Goal: Find specific page/section: Find specific page/section

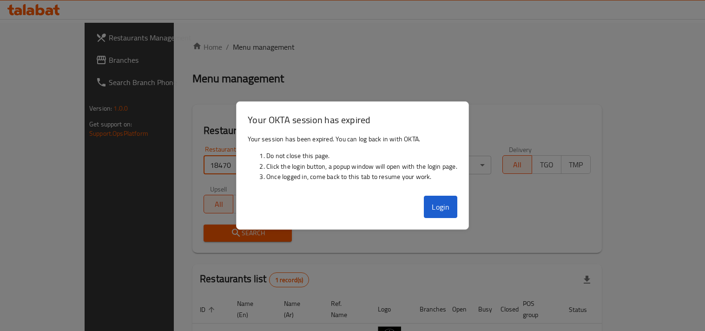
click at [431, 205] on button "Login" at bounding box center [440, 207] width 33 height 22
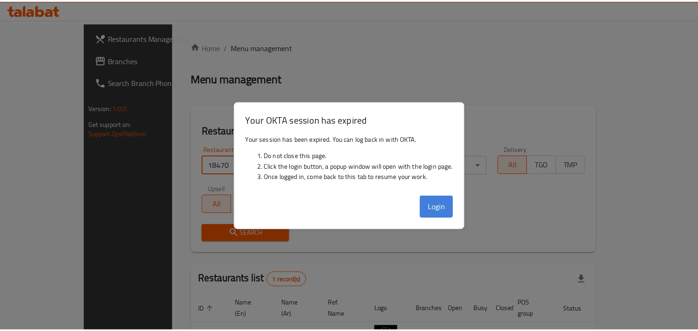
scroll to position [46, 0]
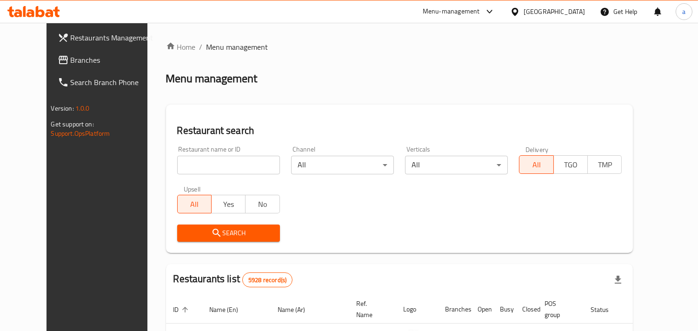
click at [71, 58] on span "Branches" at bounding box center [113, 59] width 85 height 11
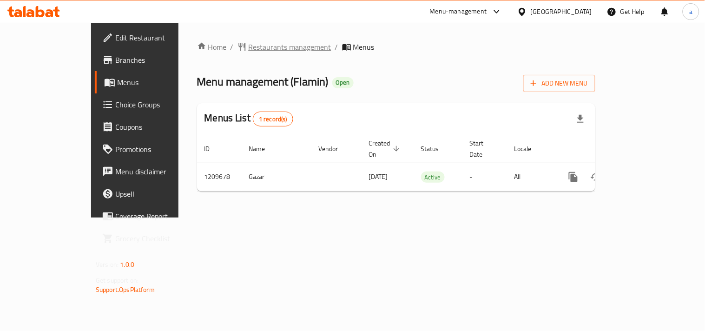
click at [249, 43] on span "Restaurants management" at bounding box center [290, 46] width 83 height 11
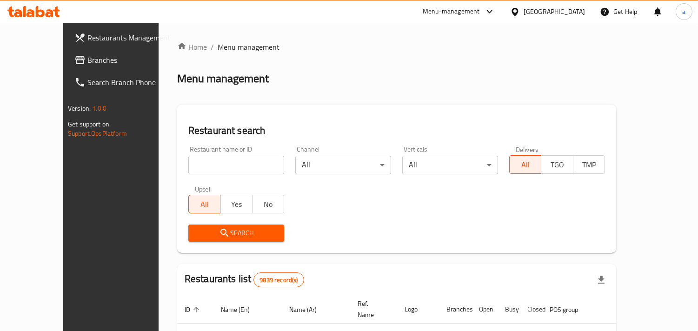
click at [206, 165] on input "search" at bounding box center [236, 165] width 96 height 19
paste input "671024"
type input "671024"
click button "Search" at bounding box center [236, 233] width 96 height 17
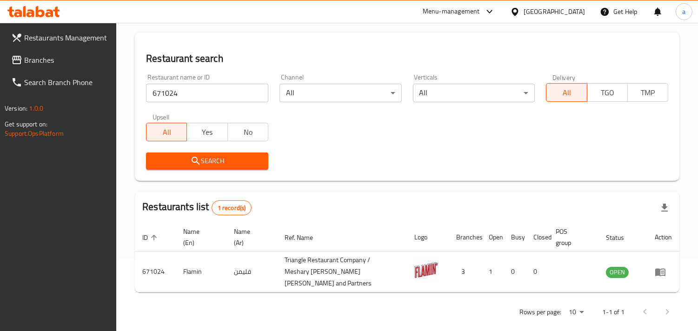
scroll to position [84, 0]
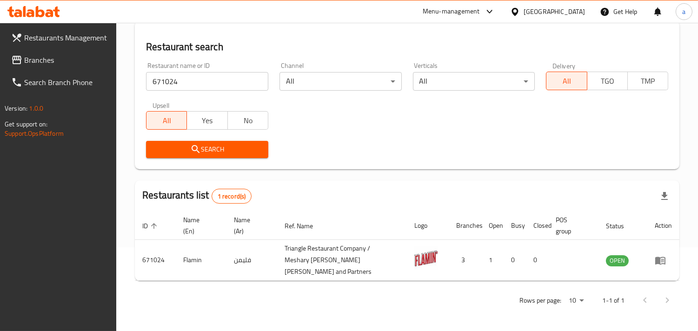
click at [564, 17] on div "[GEOGRAPHIC_DATA]" at bounding box center [548, 11] width 90 height 22
click at [568, 14] on div "[GEOGRAPHIC_DATA]" at bounding box center [554, 12] width 61 height 10
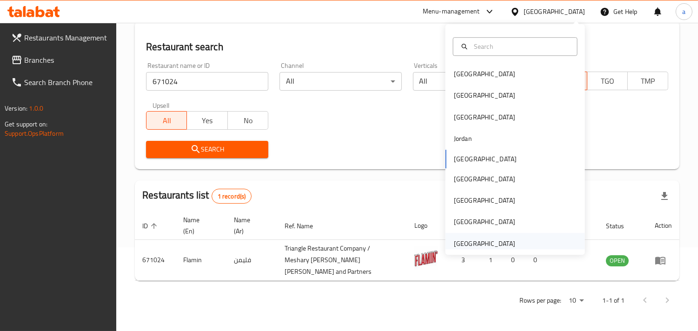
click at [484, 243] on div "[GEOGRAPHIC_DATA]" at bounding box center [484, 244] width 61 height 10
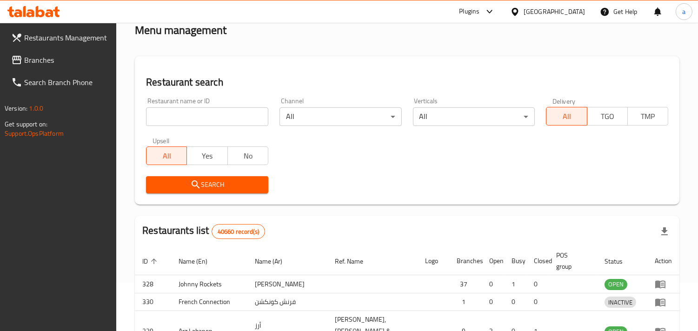
scroll to position [84, 0]
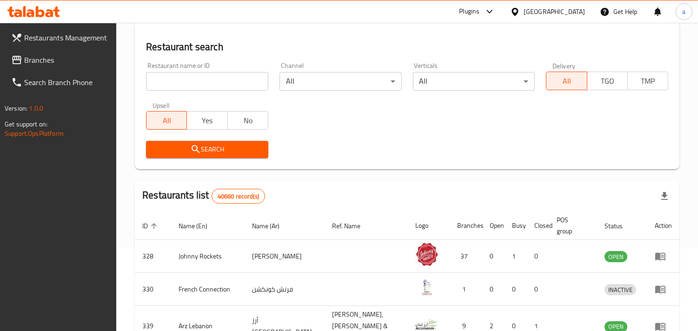
click at [48, 61] on span "Branches" at bounding box center [66, 59] width 85 height 11
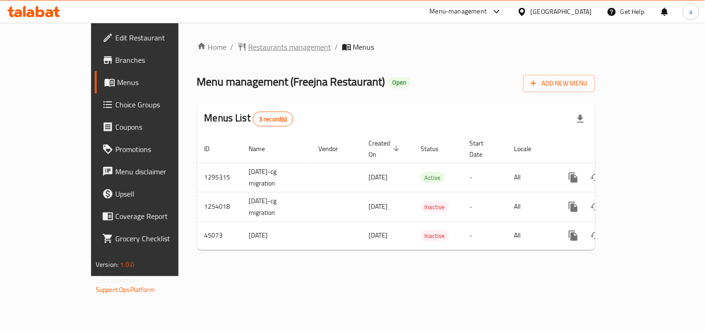
click at [249, 43] on span "Restaurants management" at bounding box center [290, 46] width 83 height 11
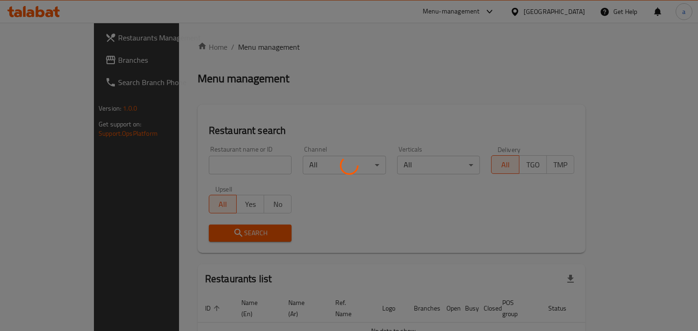
click at [175, 167] on div at bounding box center [349, 165] width 698 height 331
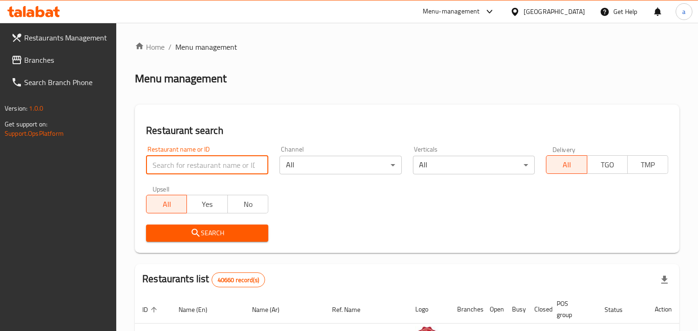
click at [179, 163] on input "search" at bounding box center [207, 165] width 122 height 19
paste input "23125"
type input "23125"
click button "Search" at bounding box center [207, 233] width 122 height 17
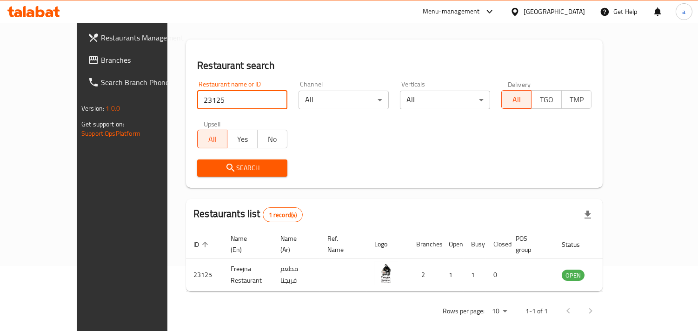
scroll to position [66, 0]
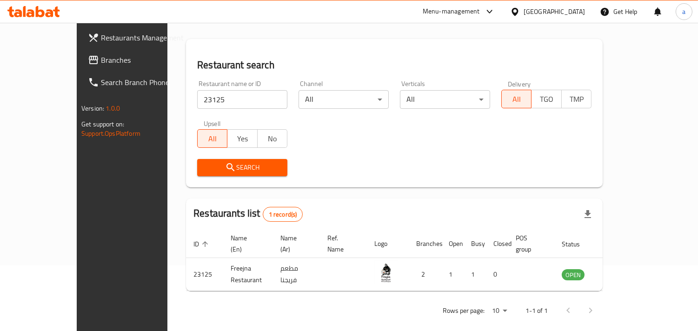
click at [101, 61] on span "Branches" at bounding box center [143, 59] width 85 height 11
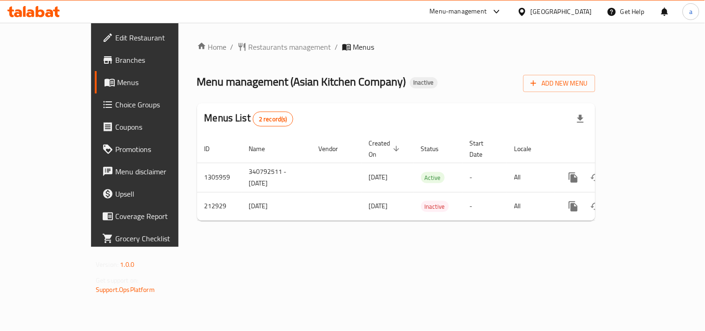
click at [249, 47] on span "Restaurants management" at bounding box center [290, 46] width 83 height 11
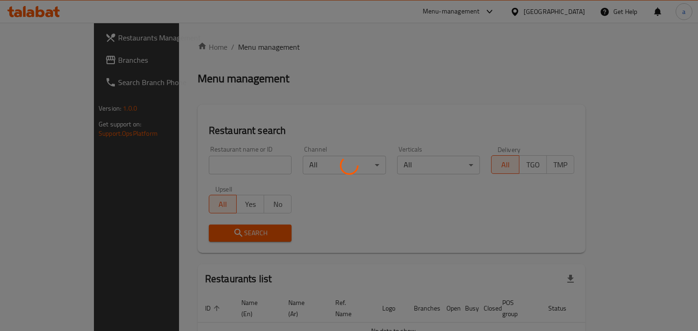
click at [198, 162] on div at bounding box center [349, 165] width 698 height 331
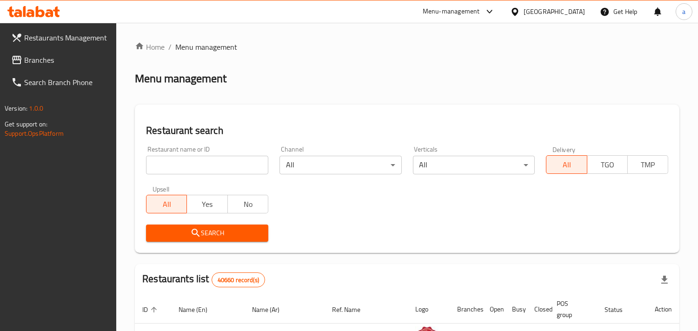
click at [196, 166] on input "search" at bounding box center [207, 165] width 122 height 19
paste input "624099"
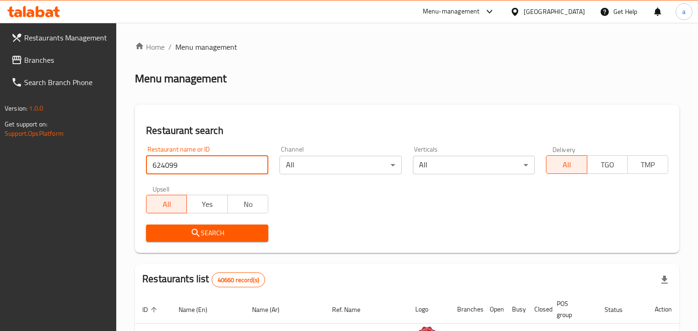
type input "624099"
click button "Search" at bounding box center [207, 233] width 122 height 17
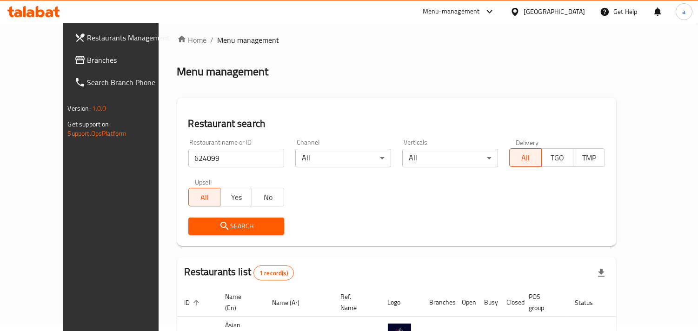
scroll to position [76, 0]
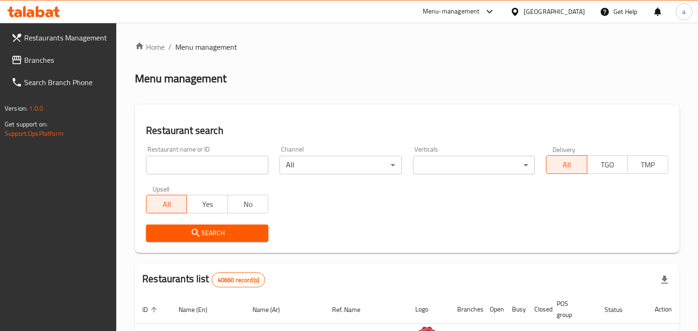
scroll to position [76, 0]
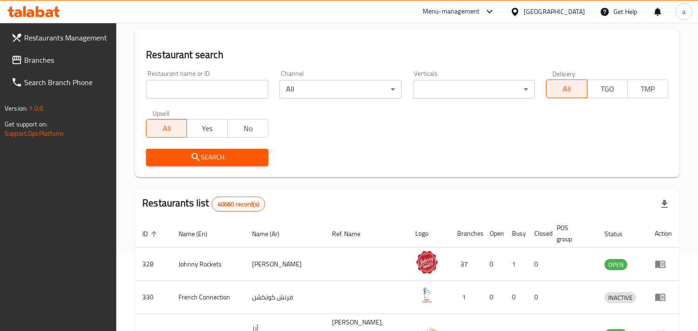
click at [219, 91] on input "search" at bounding box center [207, 89] width 122 height 19
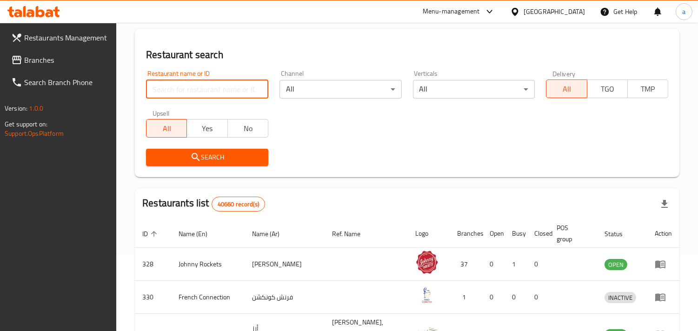
paste input "Yoghurt based drink with mango"
type input "Yoghurt based drink with mango"
click at [262, 90] on input "Yoghurt based drink with mango" at bounding box center [207, 89] width 122 height 19
click at [256, 87] on input "Yoghurt based drink with mango" at bounding box center [207, 89] width 122 height 19
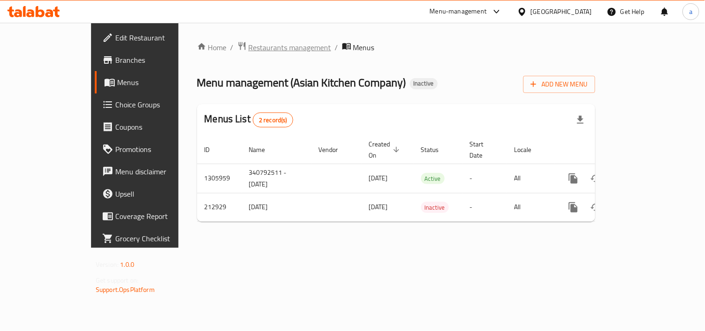
click at [249, 42] on span "Restaurants management" at bounding box center [290, 47] width 83 height 11
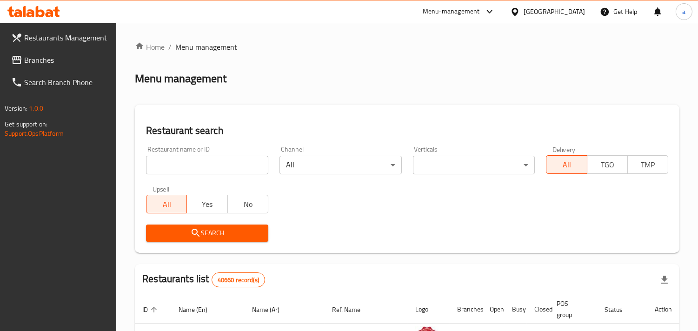
click at [187, 169] on input "search" at bounding box center [207, 165] width 122 height 19
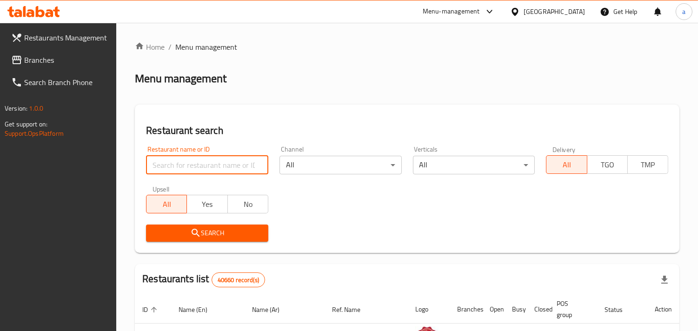
paste input "624099"
type input "624099"
click button "Search" at bounding box center [207, 233] width 122 height 17
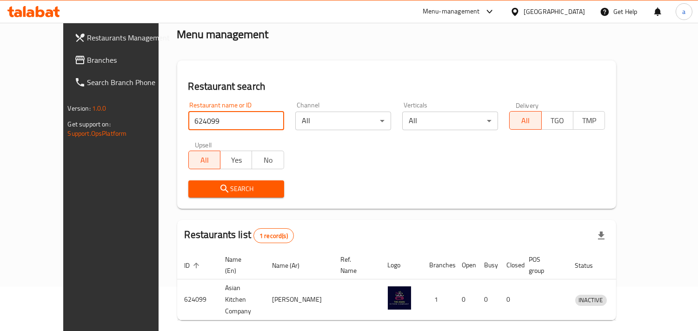
scroll to position [76, 0]
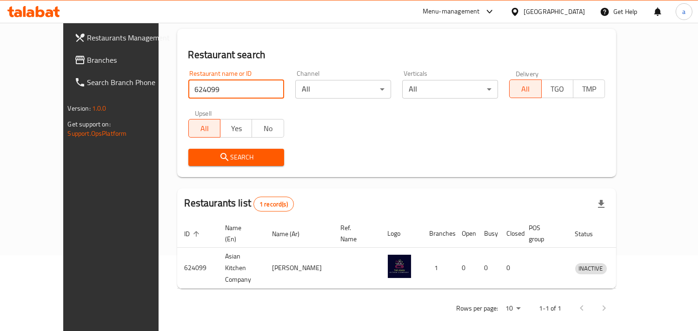
click at [531, 20] on div "[GEOGRAPHIC_DATA]" at bounding box center [548, 11] width 90 height 22
click at [537, 19] on div "[GEOGRAPHIC_DATA]" at bounding box center [548, 11] width 90 height 22
click at [539, 11] on div "[GEOGRAPHIC_DATA]" at bounding box center [554, 12] width 61 height 10
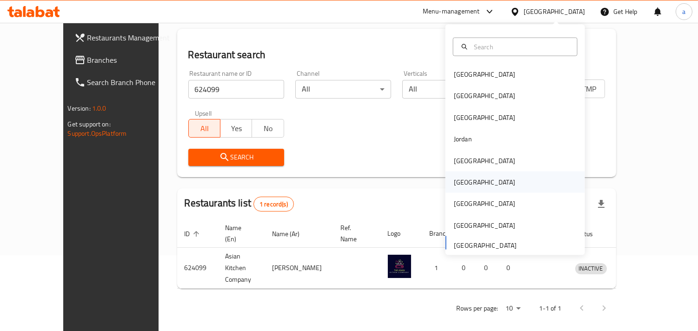
click at [459, 182] on div "Oman" at bounding box center [484, 182] width 61 height 10
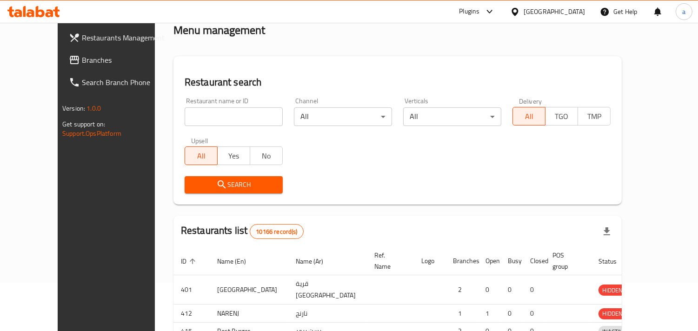
scroll to position [76, 0]
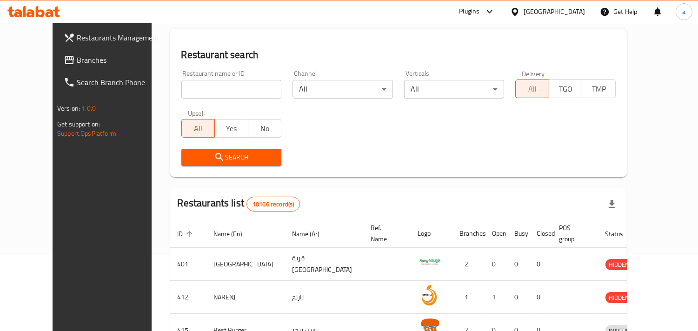
click at [77, 66] on span "Branches" at bounding box center [119, 59] width 85 height 11
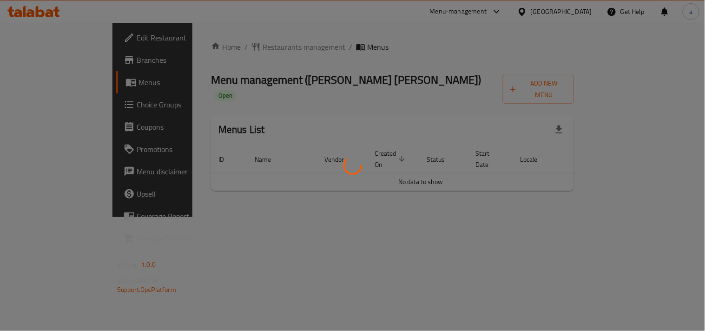
click at [219, 43] on div at bounding box center [352, 165] width 705 height 331
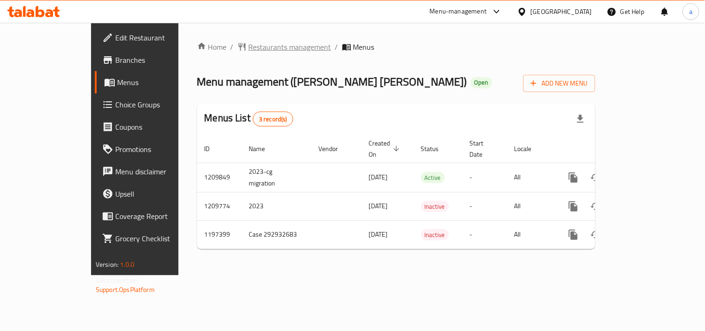
click at [249, 45] on span "Restaurants management" at bounding box center [290, 46] width 83 height 11
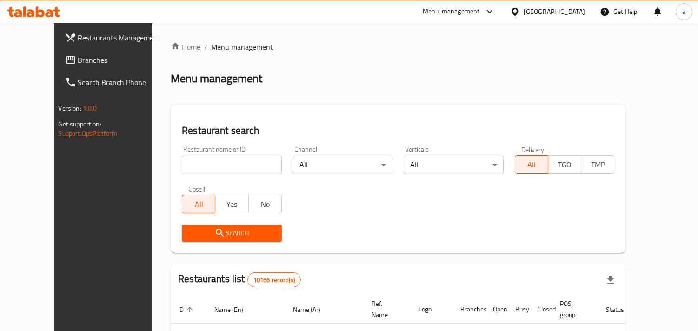
click at [188, 167] on input "search" at bounding box center [232, 165] width 100 height 19
paste input "18057"
type input "18057"
click button "Search" at bounding box center [232, 233] width 100 height 17
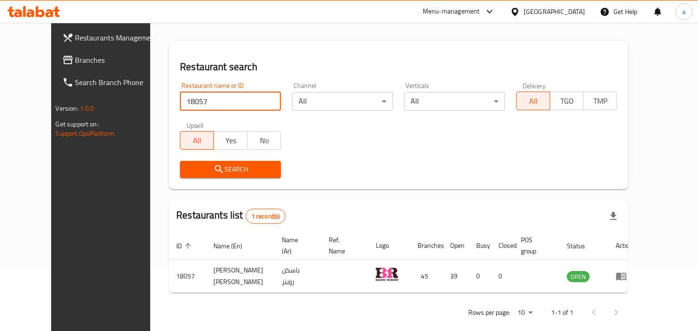
scroll to position [66, 0]
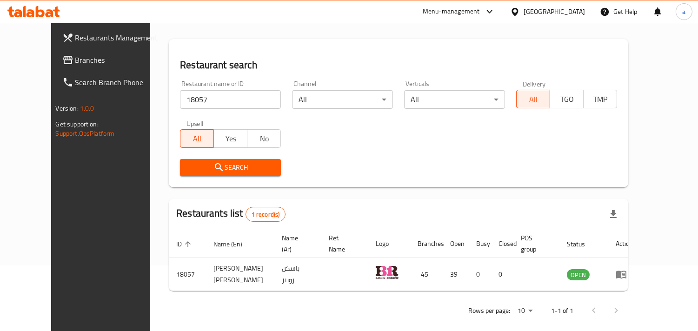
click at [524, 8] on div at bounding box center [516, 12] width 13 height 10
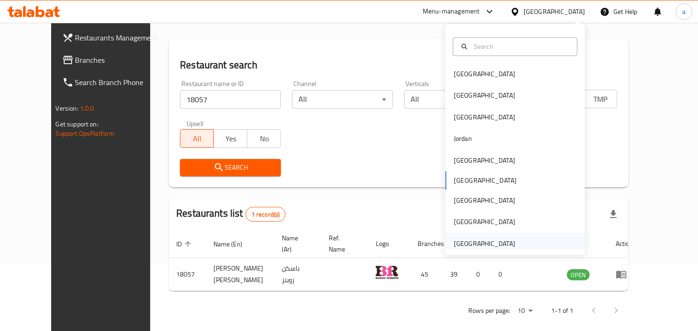
click at [468, 243] on div "[GEOGRAPHIC_DATA]" at bounding box center [484, 244] width 61 height 10
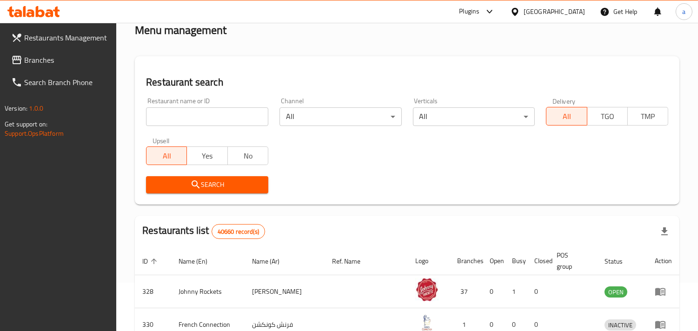
scroll to position [66, 0]
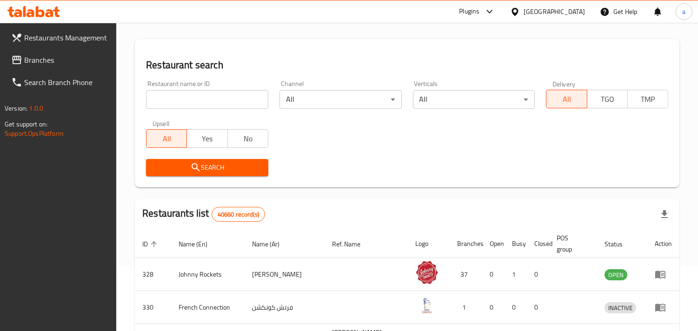
click at [11, 64] on icon at bounding box center [16, 59] width 11 height 11
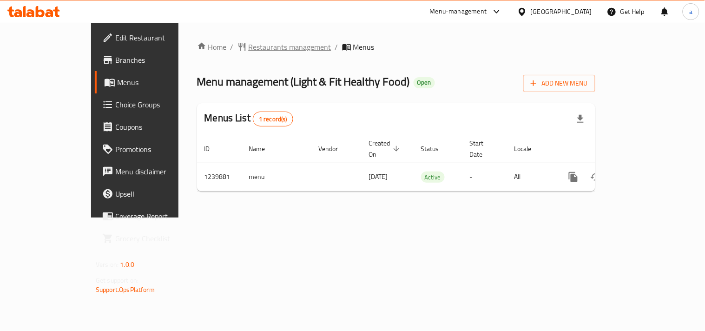
click at [249, 47] on span "Restaurants management" at bounding box center [290, 46] width 83 height 11
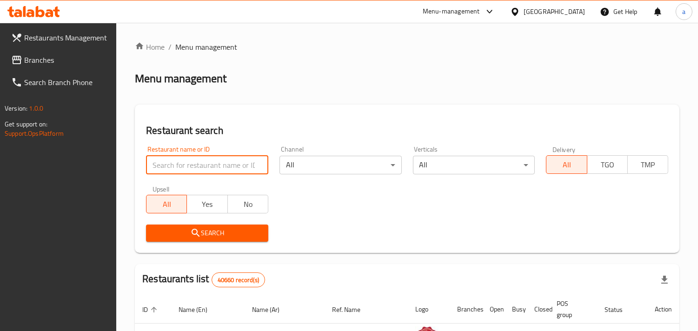
click at [195, 164] on input "search" at bounding box center [207, 165] width 122 height 19
paste input "680122"
type input "680122"
click button "Search" at bounding box center [207, 233] width 122 height 17
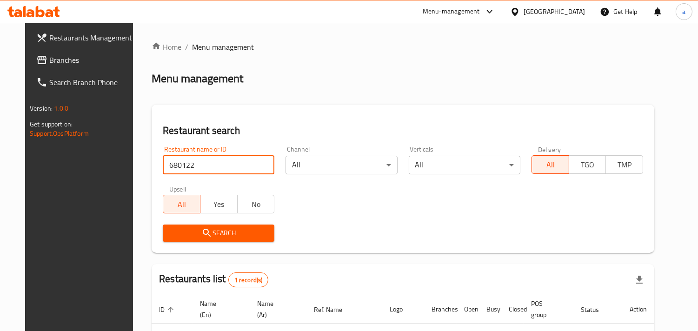
scroll to position [76, 0]
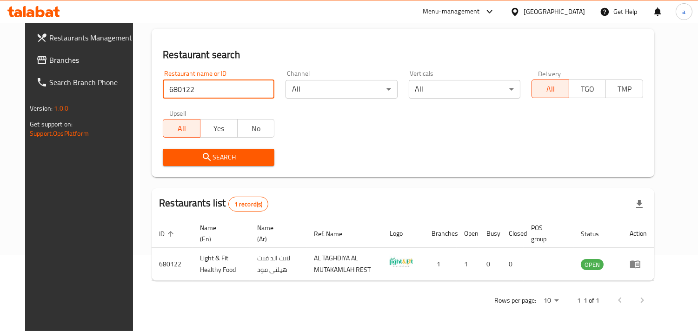
click at [548, 15] on div "[GEOGRAPHIC_DATA]" at bounding box center [554, 12] width 61 height 10
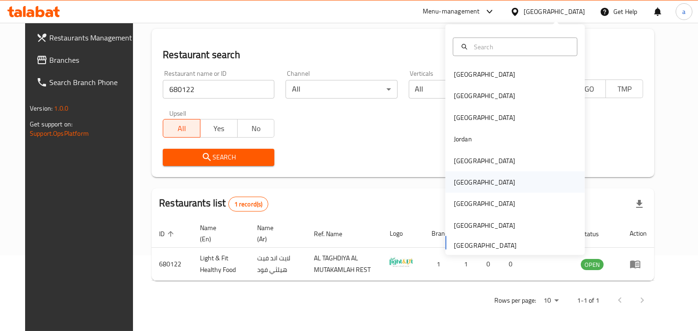
click at [461, 177] on div "[GEOGRAPHIC_DATA]" at bounding box center [484, 182] width 61 height 10
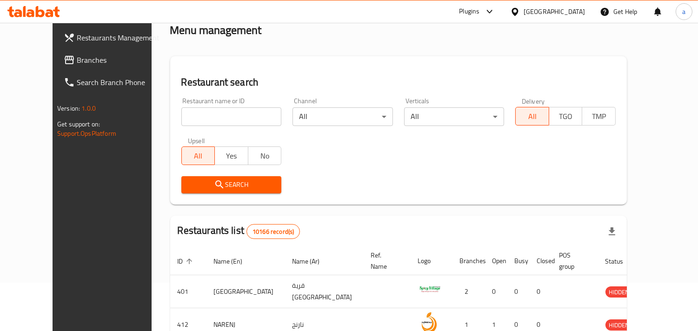
scroll to position [76, 0]
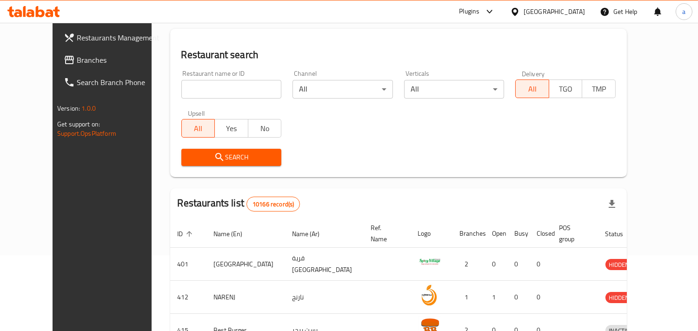
click at [181, 92] on input "search" at bounding box center [231, 89] width 100 height 19
paste input "41106"
type input "41106"
click at [77, 57] on span "Branches" at bounding box center [119, 59] width 85 height 11
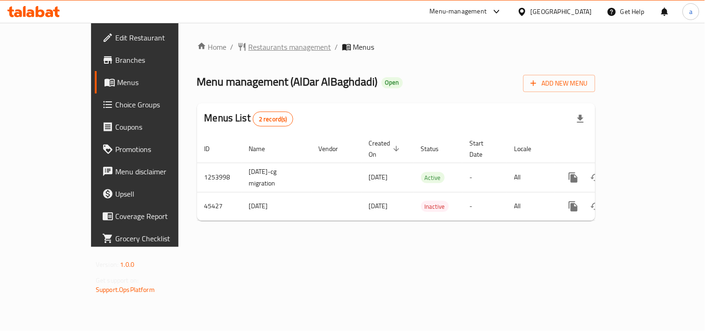
click at [249, 53] on span "Restaurants management" at bounding box center [290, 46] width 83 height 11
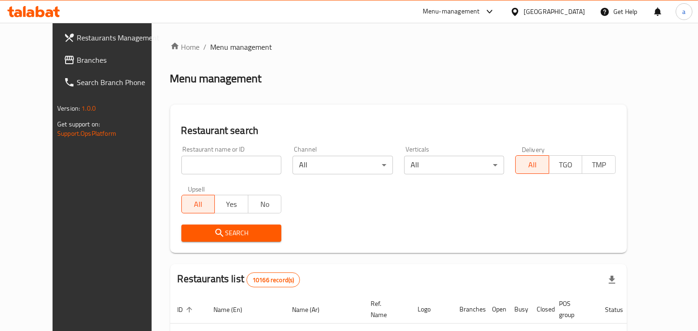
click at [182, 165] on input "search" at bounding box center [231, 165] width 100 height 19
paste input "23129"
type input "23129"
click button "Search" at bounding box center [231, 233] width 100 height 17
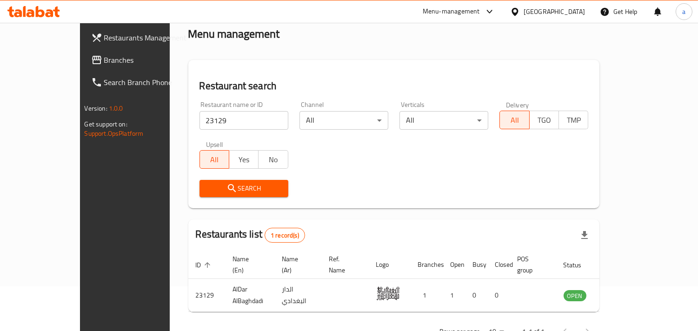
scroll to position [66, 0]
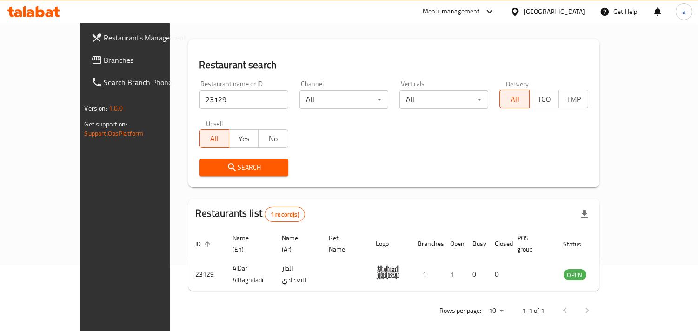
click at [524, 10] on div at bounding box center [516, 12] width 13 height 10
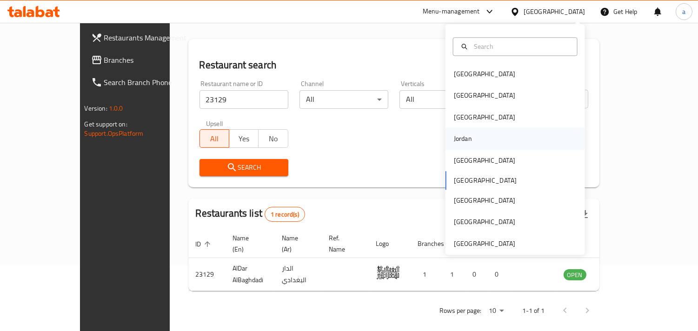
click at [473, 148] on div "Jordan" at bounding box center [514, 138] width 139 height 21
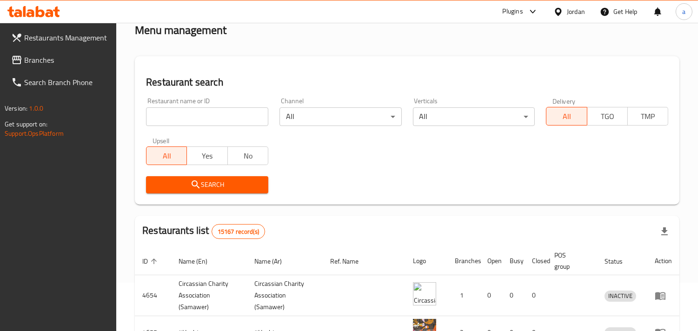
scroll to position [66, 0]
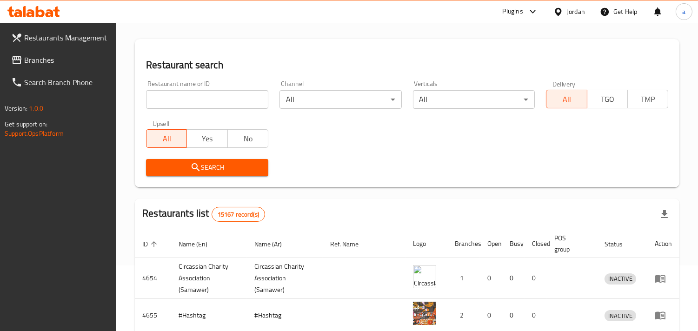
click at [575, 13] on div "Jordan" at bounding box center [576, 12] width 18 height 10
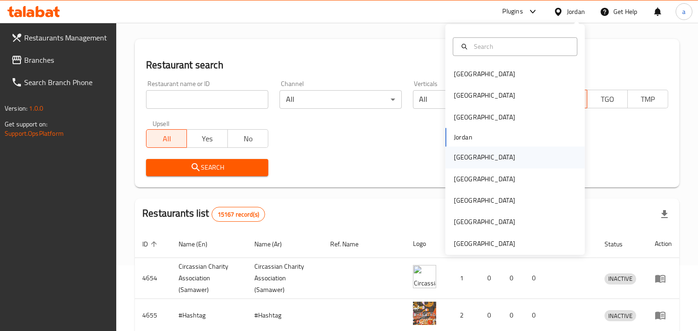
click at [468, 166] on div "[GEOGRAPHIC_DATA]" at bounding box center [484, 157] width 76 height 21
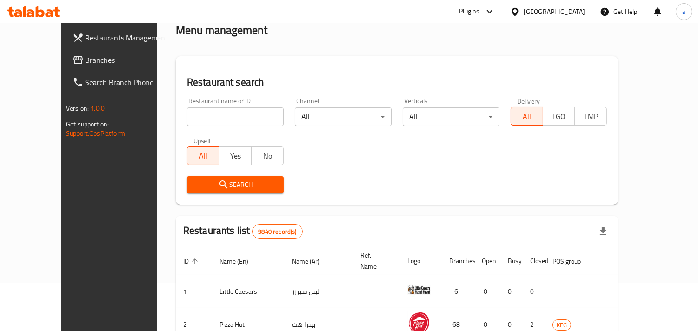
scroll to position [66, 0]
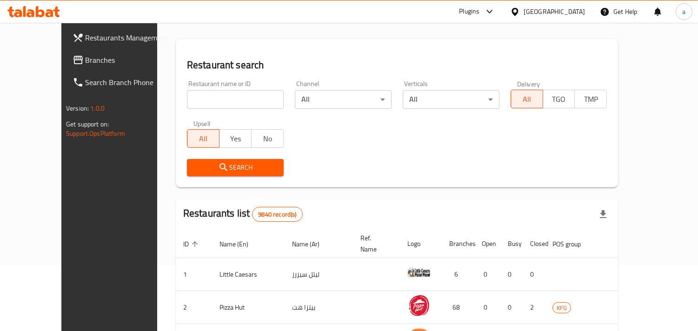
click at [86, 58] on span "Branches" at bounding box center [128, 59] width 85 height 11
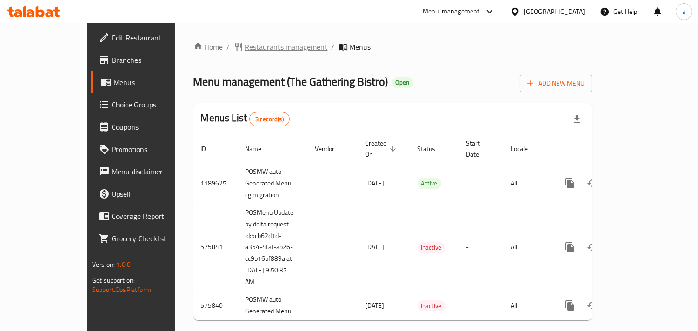
click at [245, 47] on span "Restaurants management" at bounding box center [286, 46] width 83 height 11
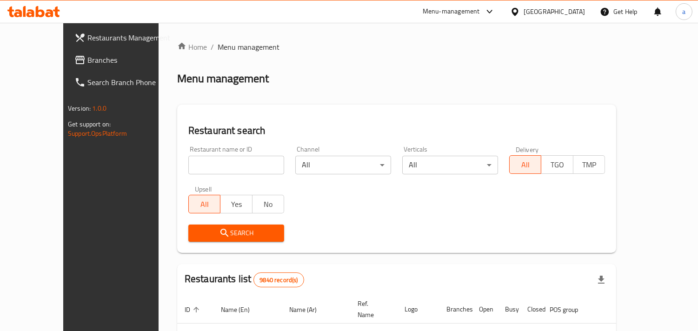
click at [188, 160] on input "search" at bounding box center [236, 165] width 96 height 19
paste input "24540"
type input "24540"
click button "Search" at bounding box center [236, 233] width 96 height 17
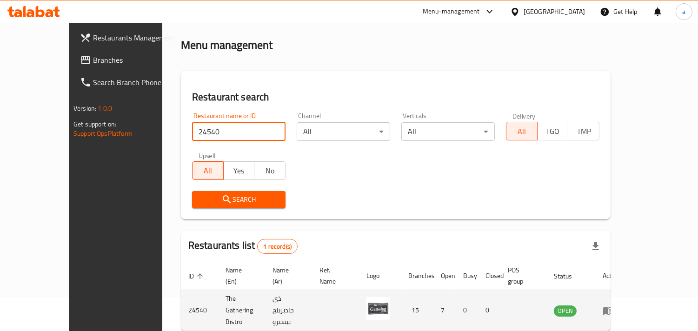
scroll to position [66, 0]
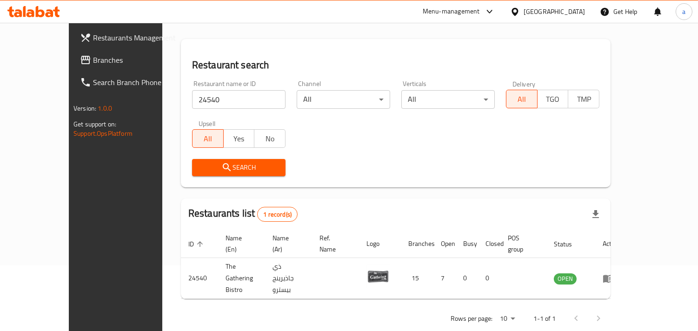
click at [524, 16] on div at bounding box center [516, 12] width 13 height 10
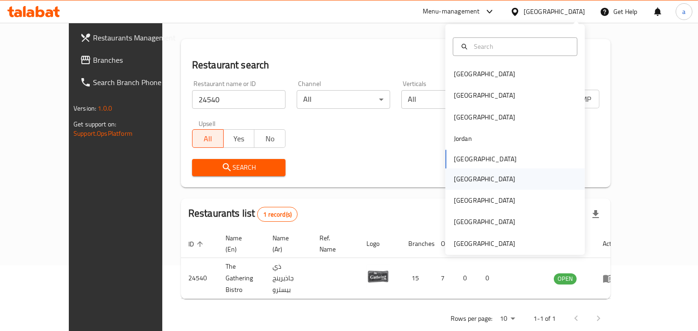
click at [463, 175] on div "[GEOGRAPHIC_DATA]" at bounding box center [484, 178] width 76 height 21
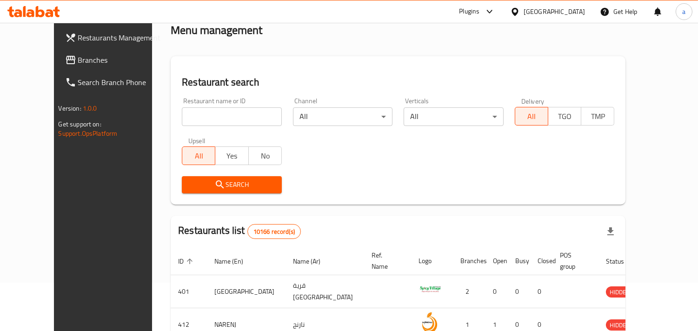
scroll to position [66, 0]
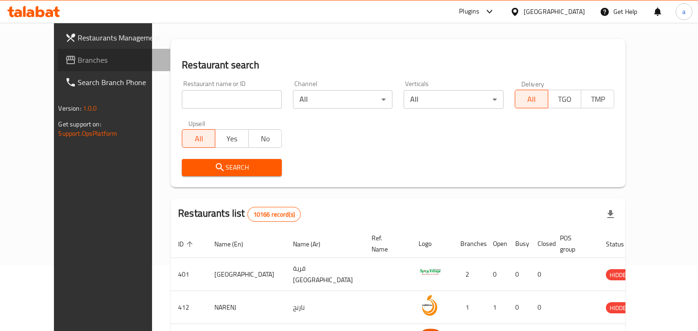
click at [58, 50] on link "Branches" at bounding box center [114, 60] width 113 height 22
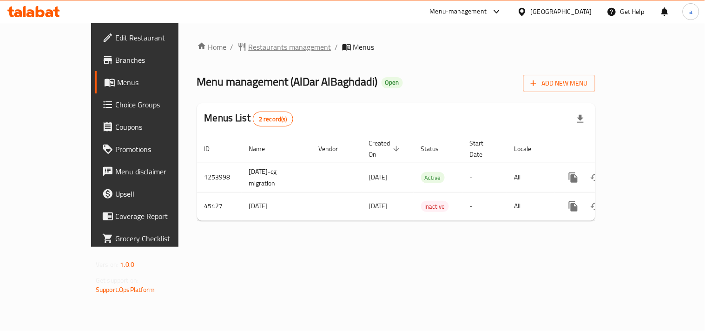
click at [238, 45] on icon "breadcrumb" at bounding box center [242, 46] width 9 height 9
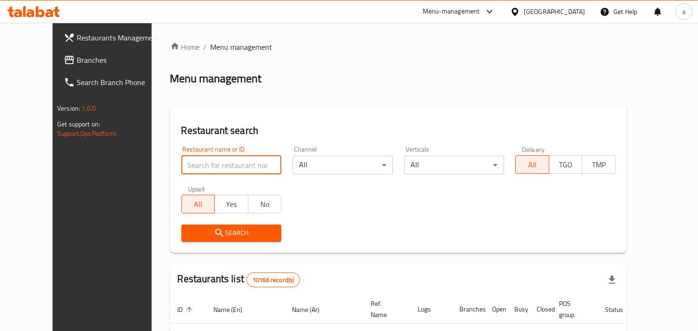
click at [206, 169] on input "search" at bounding box center [231, 165] width 100 height 19
paste input "41106"
type input "41106"
click button "Search" at bounding box center [231, 233] width 100 height 17
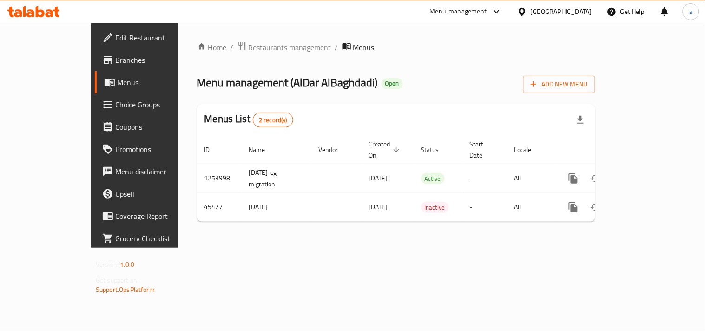
click at [232, 54] on div "Home / Restaurants management / Menus Menu management ( AlDar AlBaghdadi ) Open…" at bounding box center [396, 135] width 398 height 188
click at [249, 51] on span "Restaurants management" at bounding box center [290, 47] width 83 height 11
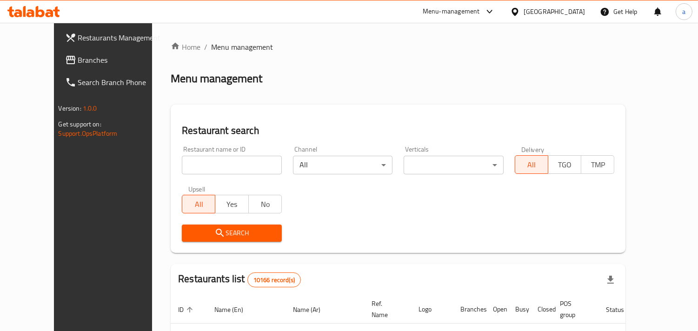
click at [195, 161] on input "search" at bounding box center [232, 165] width 100 height 19
paste input "23129"
type input "23129"
click button "Search" at bounding box center [232, 233] width 100 height 17
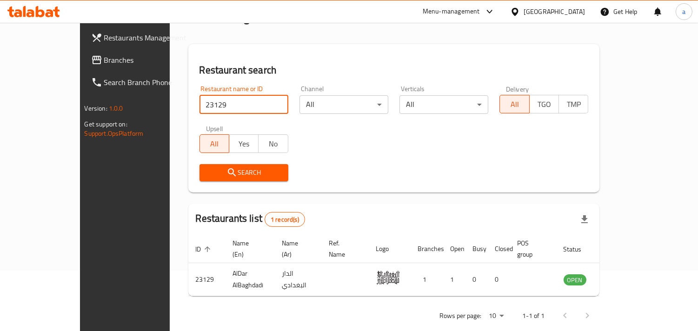
scroll to position [66, 0]
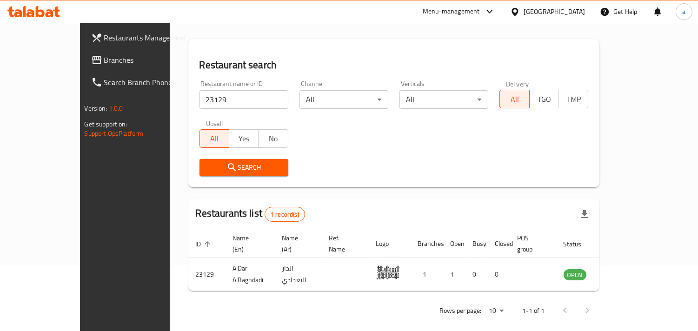
click at [582, 12] on div "Oman" at bounding box center [554, 12] width 61 height 10
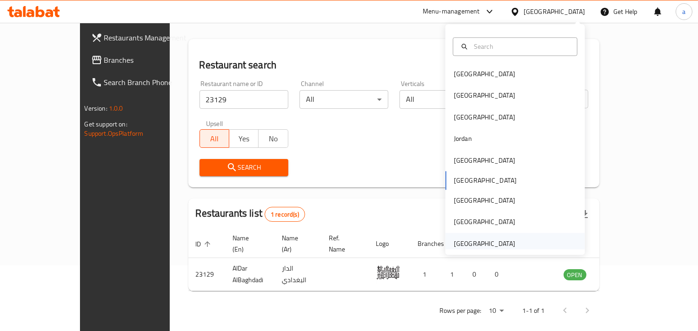
click at [480, 245] on div "[GEOGRAPHIC_DATA]" at bounding box center [484, 244] width 61 height 10
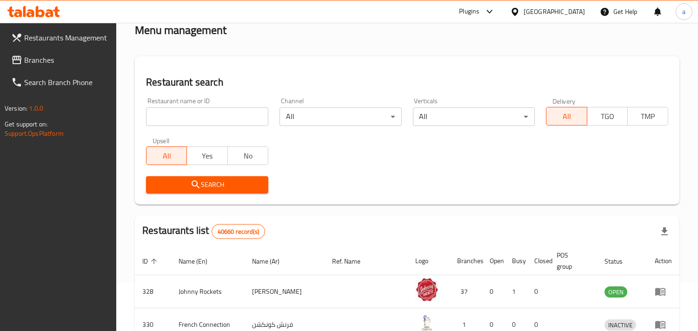
scroll to position [66, 0]
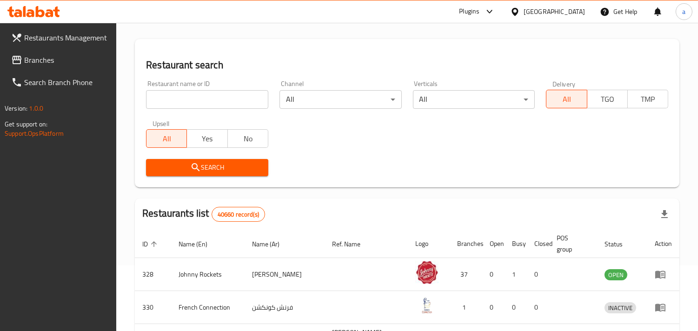
click at [62, 59] on span "Branches" at bounding box center [66, 59] width 85 height 11
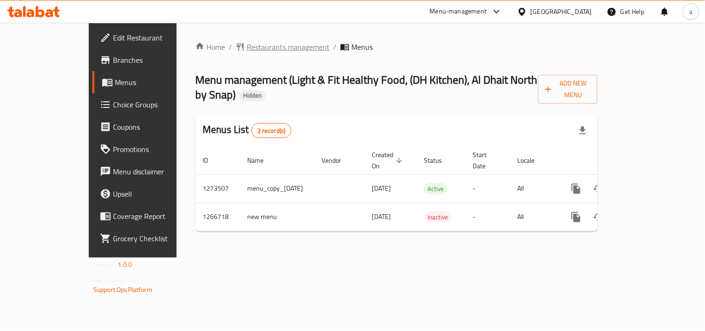
click at [247, 52] on span "Restaurants management" at bounding box center [288, 46] width 83 height 11
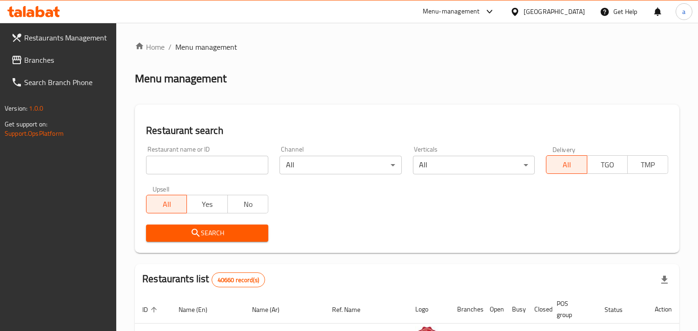
click at [191, 164] on input "search" at bounding box center [207, 165] width 122 height 19
paste input "687429"
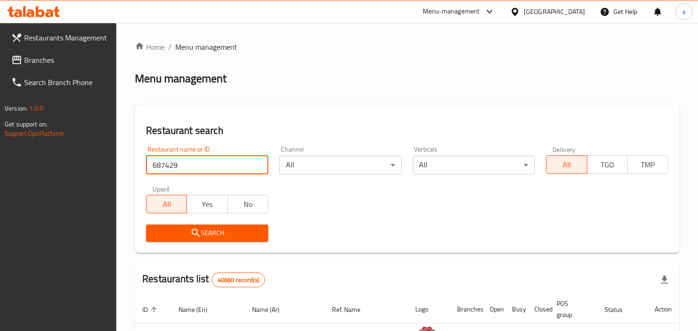
type input "687429"
click button "Search" at bounding box center [207, 233] width 122 height 17
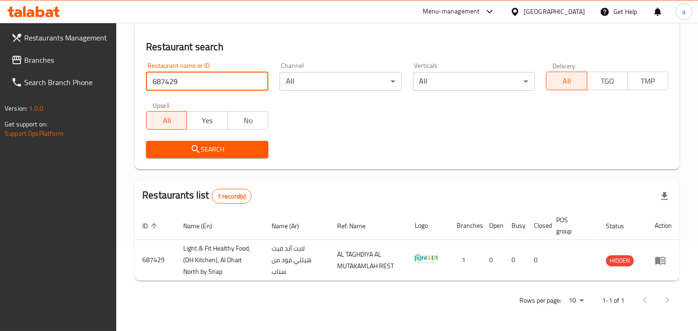
click at [64, 59] on span "Branches" at bounding box center [66, 59] width 85 height 11
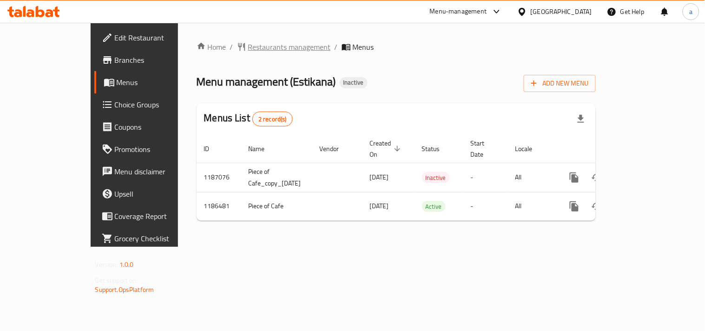
click at [248, 53] on span "Restaurants management" at bounding box center [289, 46] width 83 height 11
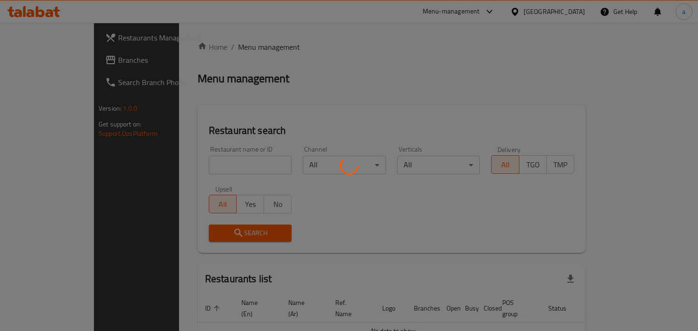
click at [198, 164] on div at bounding box center [349, 165] width 698 height 331
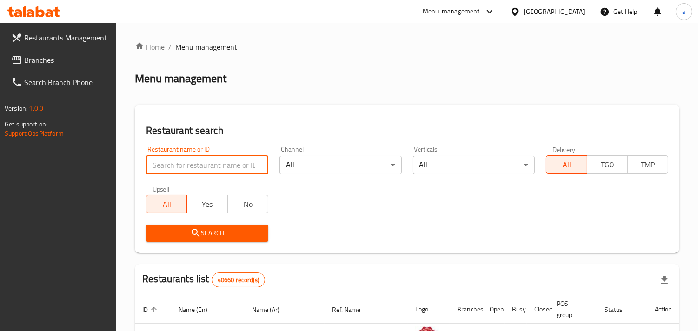
click at [192, 173] on input "search" at bounding box center [207, 165] width 122 height 19
click at [192, 170] on input "search" at bounding box center [207, 165] width 122 height 19
paste input "666722"
type input "666722"
click button "Search" at bounding box center [207, 233] width 122 height 17
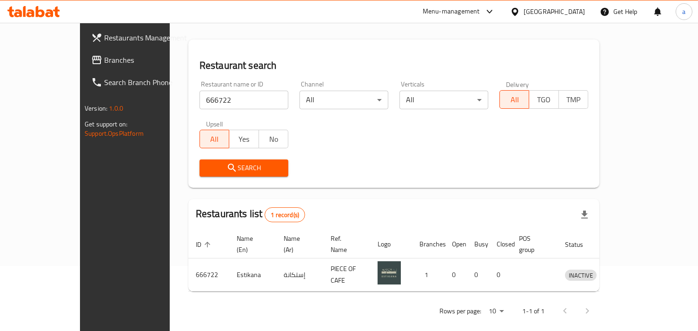
scroll to position [66, 0]
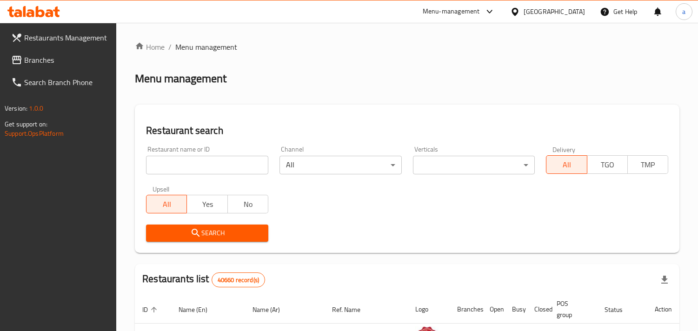
scroll to position [66, 0]
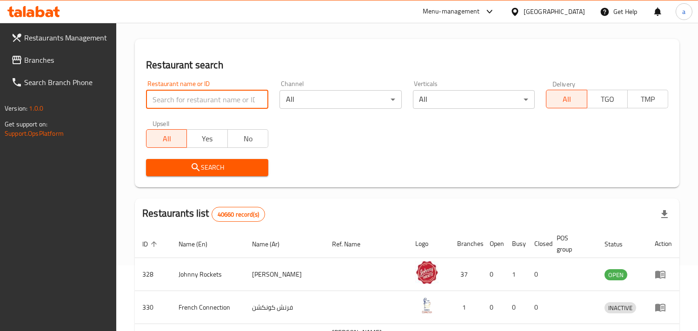
click at [219, 98] on input "search" at bounding box center [207, 99] width 122 height 19
paste input "666722"
type input "666722"
click button "Search" at bounding box center [207, 167] width 122 height 17
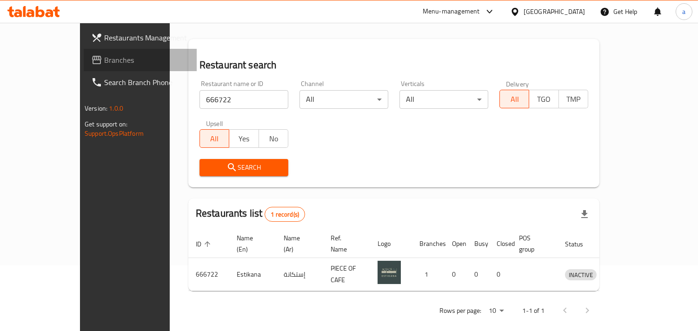
click at [104, 58] on span "Branches" at bounding box center [146, 59] width 85 height 11
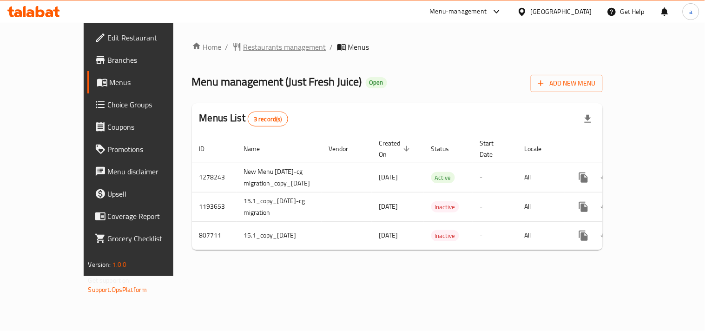
click at [244, 41] on span "Restaurants management" at bounding box center [285, 46] width 83 height 11
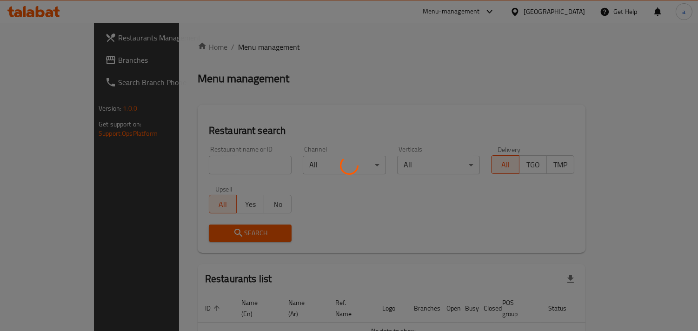
click at [200, 163] on div at bounding box center [349, 165] width 698 height 331
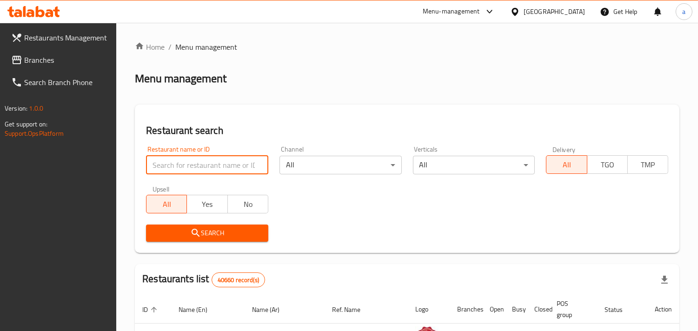
click at [200, 163] on input "search" at bounding box center [207, 165] width 122 height 19
paste input "8740"
type input "8740"
click button "Search" at bounding box center [207, 233] width 122 height 17
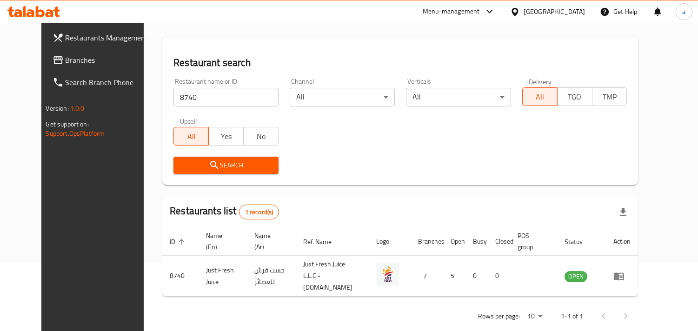
scroll to position [76, 0]
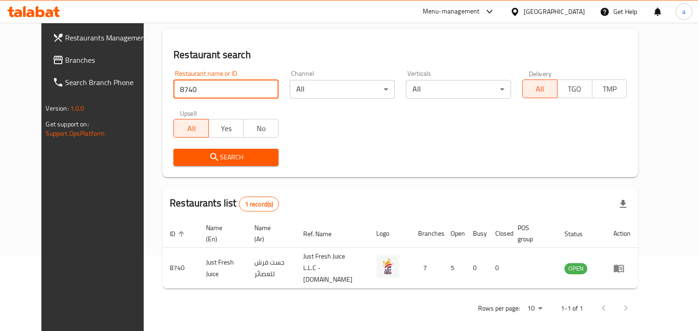
click at [545, 12] on div "United Arab Emirates" at bounding box center [554, 12] width 61 height 10
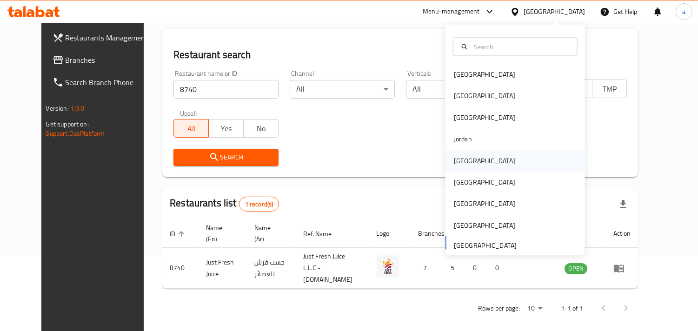
click at [465, 166] on div "Kuwait" at bounding box center [484, 160] width 76 height 21
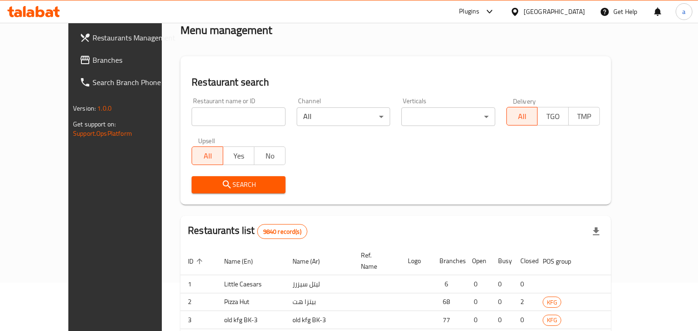
scroll to position [76, 0]
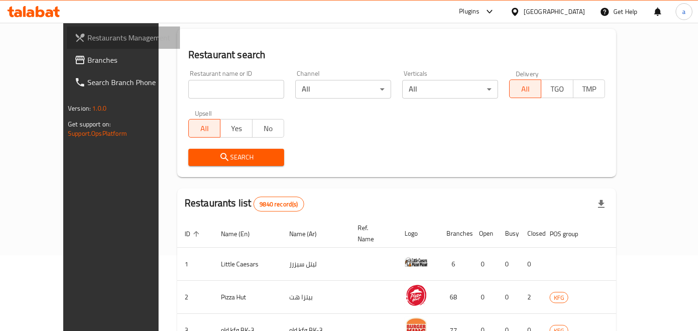
click at [67, 45] on link "Restaurants Management" at bounding box center [123, 38] width 113 height 22
click at [87, 58] on span "Branches" at bounding box center [129, 59] width 85 height 11
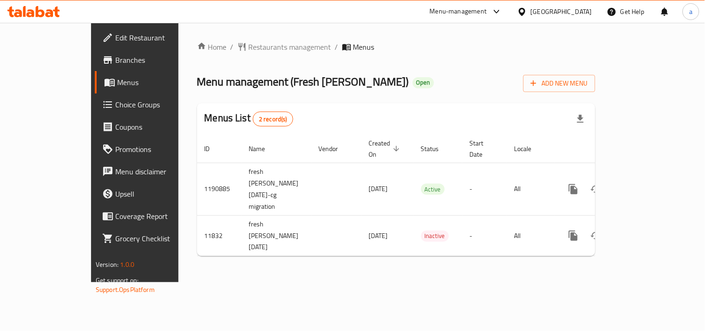
click at [240, 53] on div "Home / Restaurants management / Menus Menu management ( Fresh Monesh ) Open Add…" at bounding box center [396, 152] width 398 height 222
click at [249, 50] on span "Restaurants management" at bounding box center [290, 46] width 83 height 11
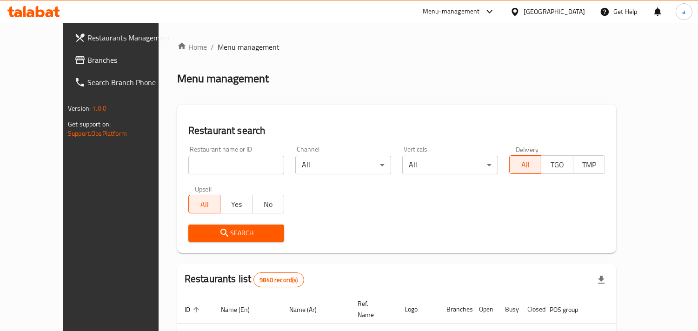
click at [198, 156] on input "search" at bounding box center [236, 165] width 96 height 19
paste input "7285"
type input "7285"
click button "Search" at bounding box center [236, 233] width 96 height 17
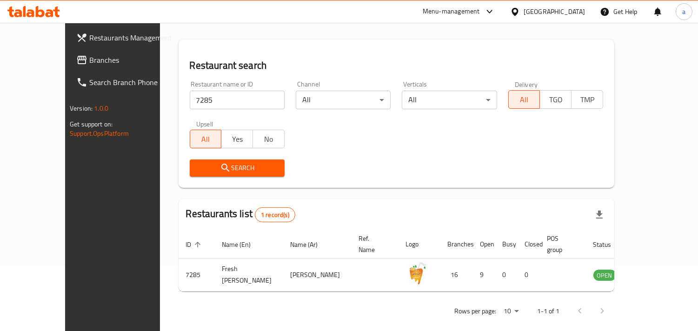
scroll to position [66, 0]
click at [89, 57] on span "Branches" at bounding box center [131, 59] width 85 height 11
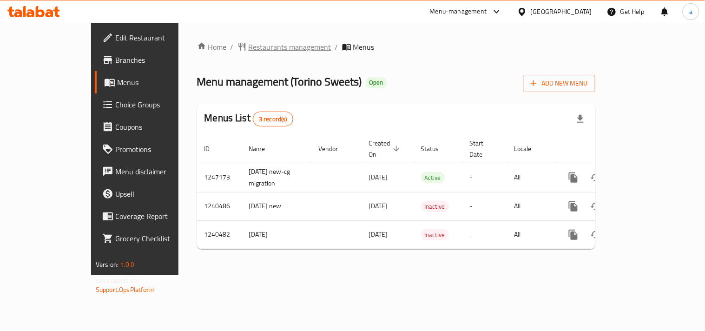
click at [249, 41] on span "Restaurants management" at bounding box center [290, 46] width 83 height 11
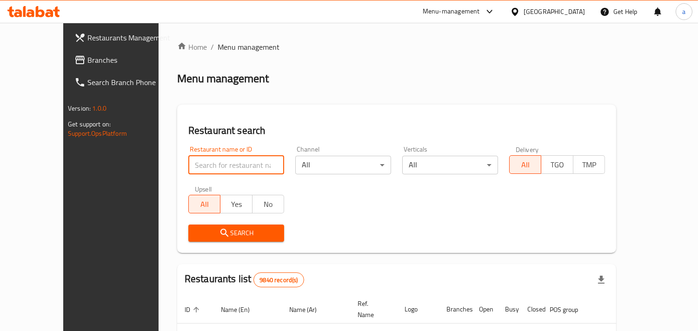
click at [188, 166] on input "search" at bounding box center [236, 165] width 96 height 19
paste input "4378"
type input "4378"
click button "Search" at bounding box center [236, 233] width 96 height 17
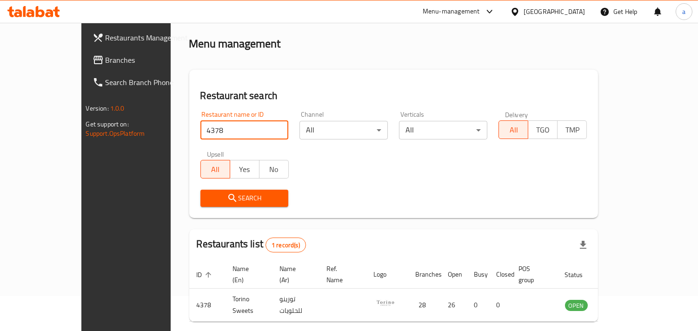
scroll to position [66, 0]
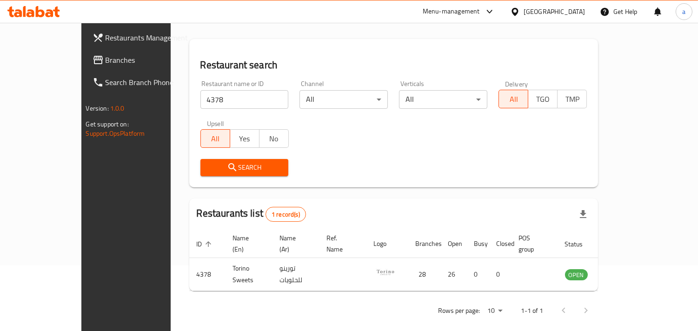
click at [524, 13] on div at bounding box center [516, 12] width 13 height 10
click at [85, 67] on link "Branches" at bounding box center [141, 60] width 113 height 22
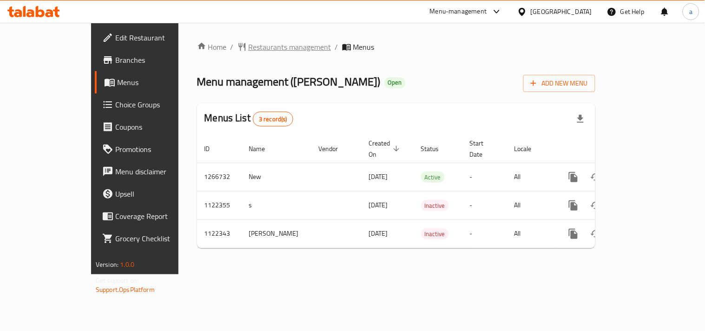
click at [249, 42] on span "Restaurants management" at bounding box center [290, 46] width 83 height 11
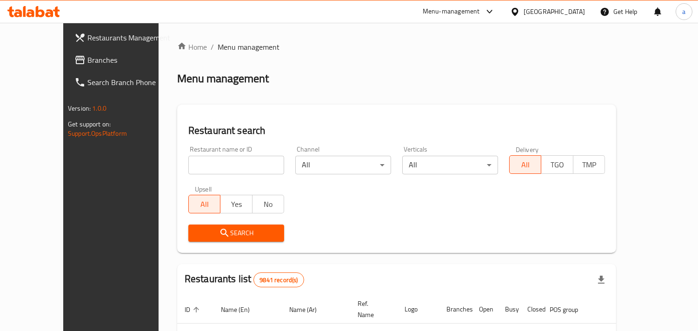
click at [188, 162] on input "search" at bounding box center [236, 165] width 96 height 19
paste input "666026"
type input "666026"
click button "Search" at bounding box center [236, 233] width 96 height 17
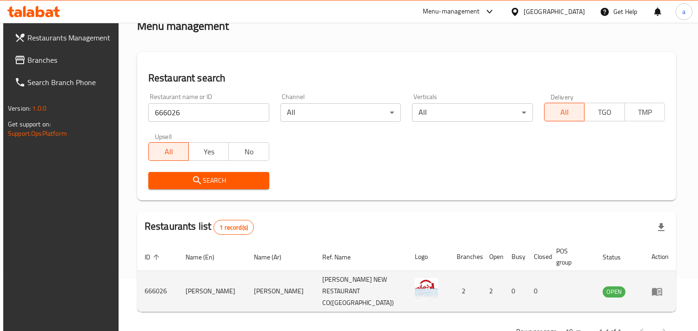
scroll to position [76, 0]
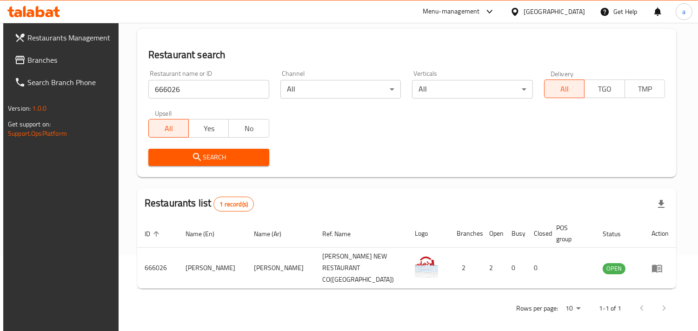
click at [569, 12] on div "Kuwait" at bounding box center [554, 12] width 61 height 10
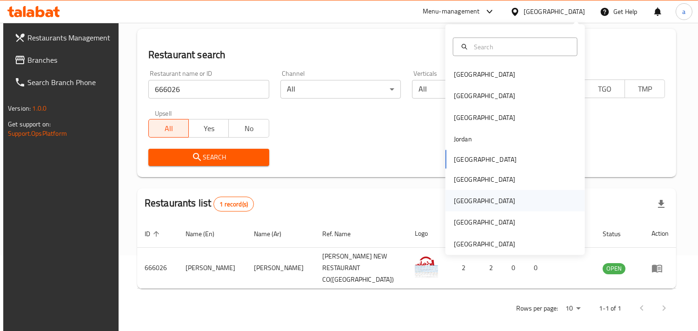
click at [463, 206] on div "[GEOGRAPHIC_DATA]" at bounding box center [484, 200] width 76 height 21
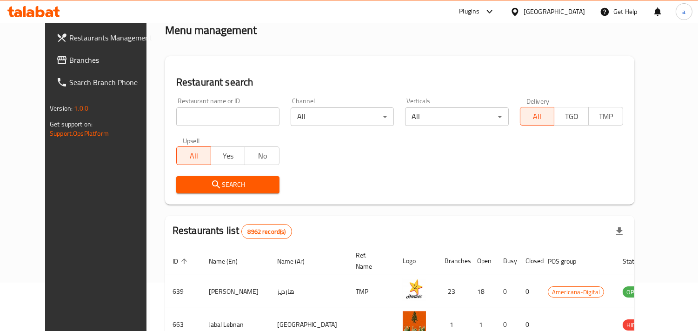
scroll to position [76, 0]
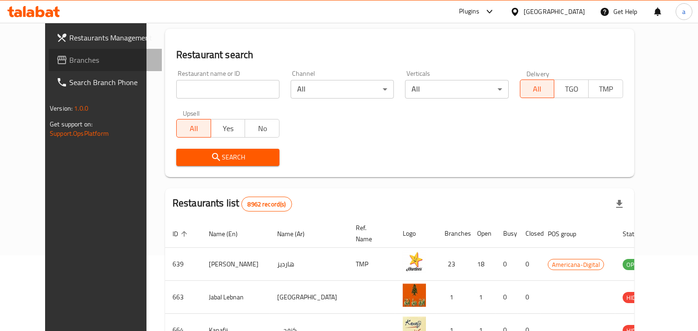
click at [86, 55] on span "Branches" at bounding box center [111, 59] width 85 height 11
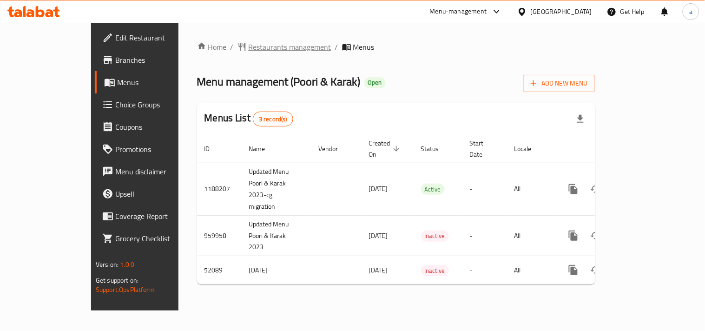
click at [249, 43] on span "Restaurants management" at bounding box center [290, 46] width 83 height 11
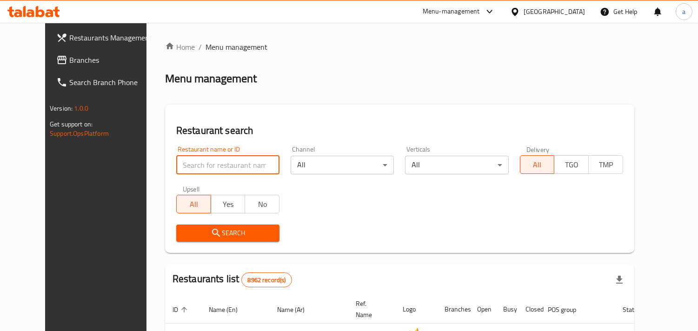
click at [207, 156] on input "search" at bounding box center [227, 165] width 103 height 19
paste input "2793"
type input "2793"
click button "Search" at bounding box center [227, 233] width 103 height 17
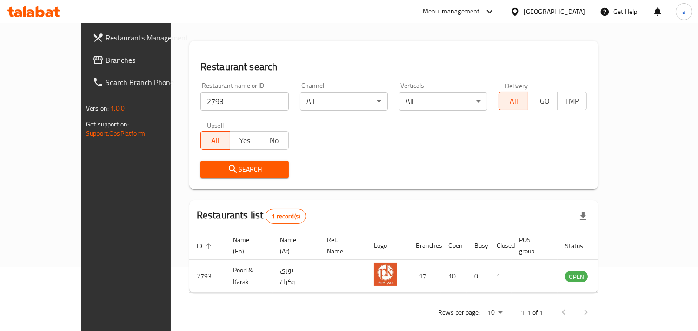
scroll to position [66, 0]
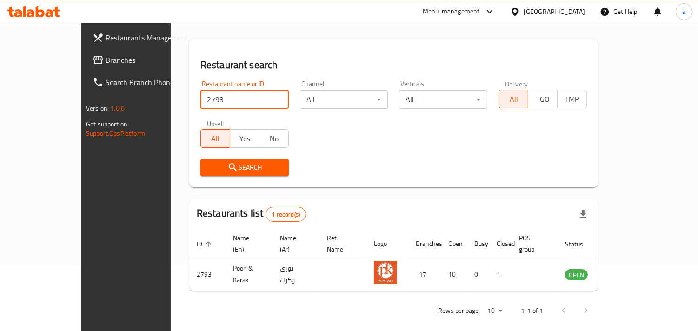
click at [364, 133] on div "Restaurant name or ID 2793 Restaurant name or ID Channel All ​ Verticals All ​ …" at bounding box center [394, 128] width 398 height 107
click at [353, 126] on div "Restaurant name or ID 2793 Restaurant name or ID Channel All ​ Verticals All ​ …" at bounding box center [394, 128] width 398 height 107
click at [106, 63] on span "Branches" at bounding box center [148, 59] width 85 height 11
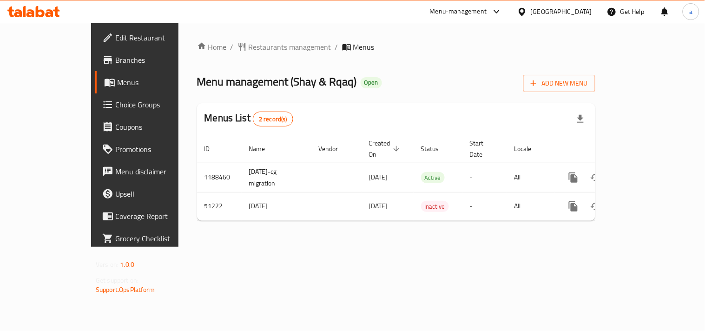
click at [234, 38] on div "Home / Restaurants management / Menus Menu management ( Shay & Rqaq ) Open Add …" at bounding box center [397, 135] width 436 height 224
click at [249, 49] on span "Restaurants management" at bounding box center [290, 46] width 83 height 11
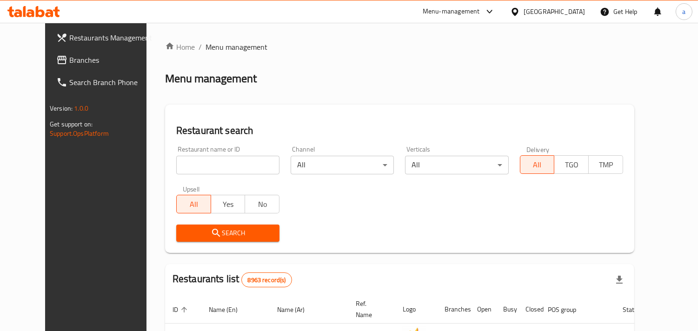
click at [189, 170] on input "search" at bounding box center [227, 165] width 103 height 19
paste input "25687"
type input "25687"
click button "Search" at bounding box center [227, 233] width 103 height 17
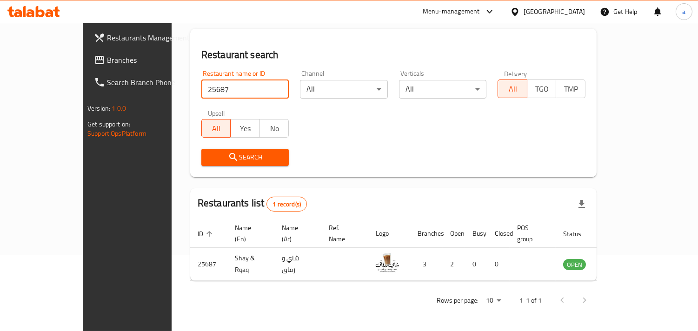
scroll to position [66, 0]
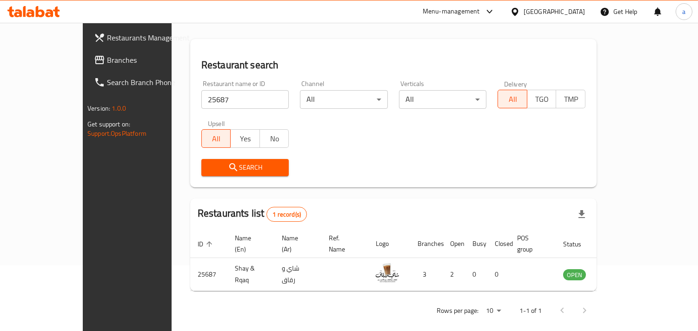
click at [574, 10] on div "Qatar" at bounding box center [554, 12] width 61 height 10
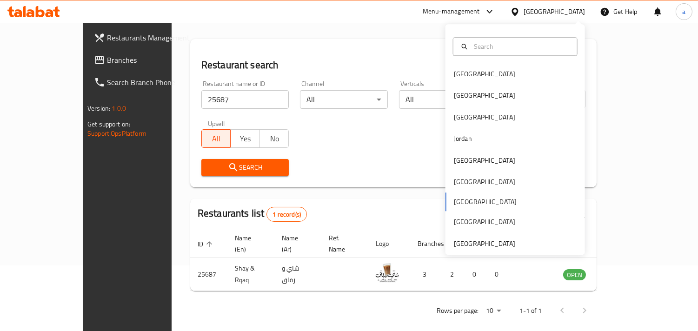
click at [574, 10] on div "Qatar" at bounding box center [554, 12] width 61 height 10
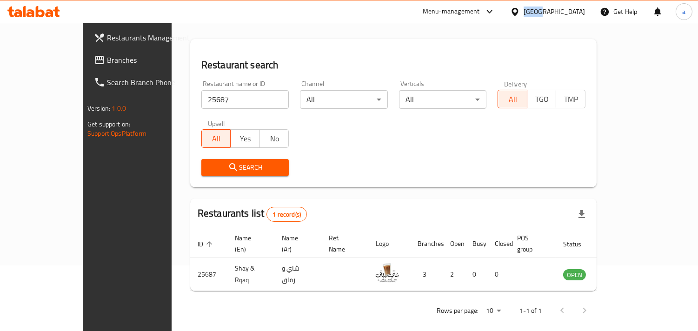
click at [574, 10] on div "Qatar" at bounding box center [554, 12] width 61 height 10
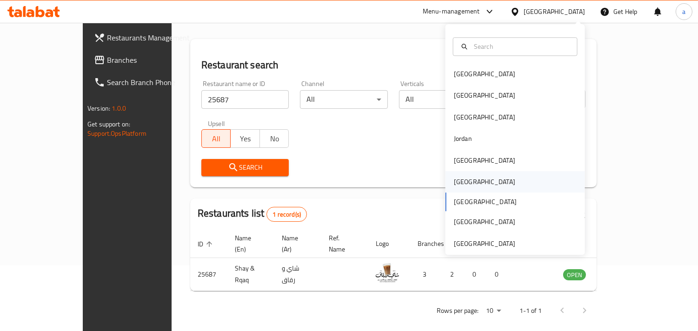
click at [465, 180] on div "[GEOGRAPHIC_DATA]" at bounding box center [484, 181] width 76 height 21
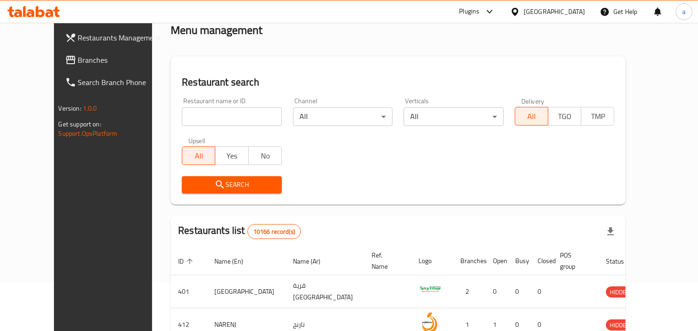
scroll to position [66, 0]
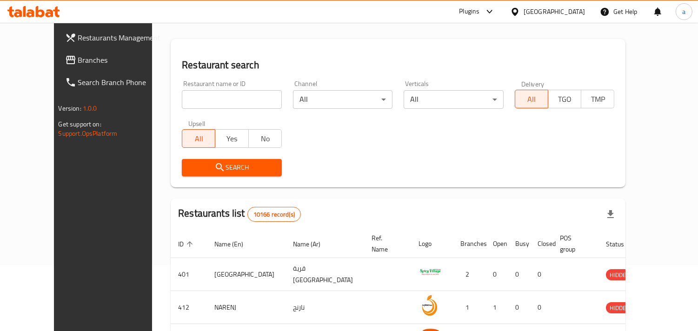
click at [78, 61] on span "Branches" at bounding box center [120, 59] width 85 height 11
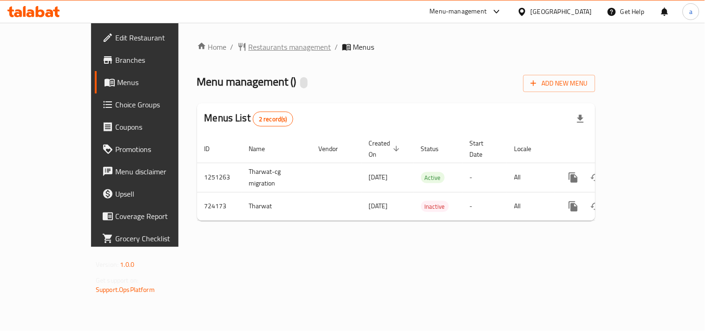
click at [249, 45] on span "Restaurants management" at bounding box center [290, 46] width 83 height 11
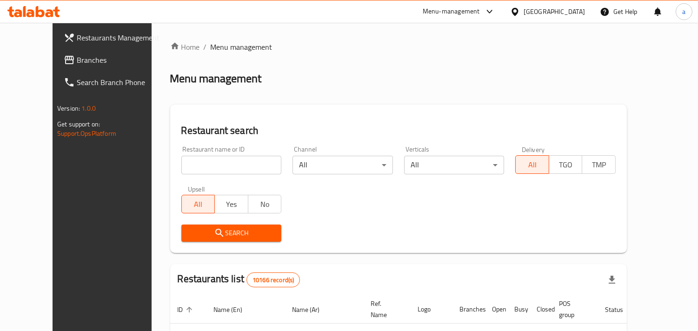
click at [199, 162] on input "search" at bounding box center [231, 165] width 100 height 19
paste input "646015"
type input "646015"
click button "Search" at bounding box center [231, 233] width 100 height 17
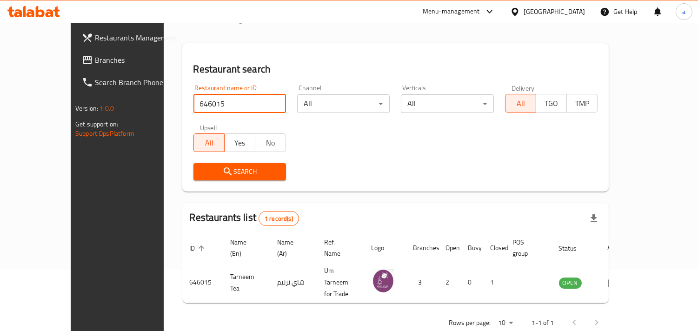
scroll to position [66, 0]
